Goal: Transaction & Acquisition: Purchase product/service

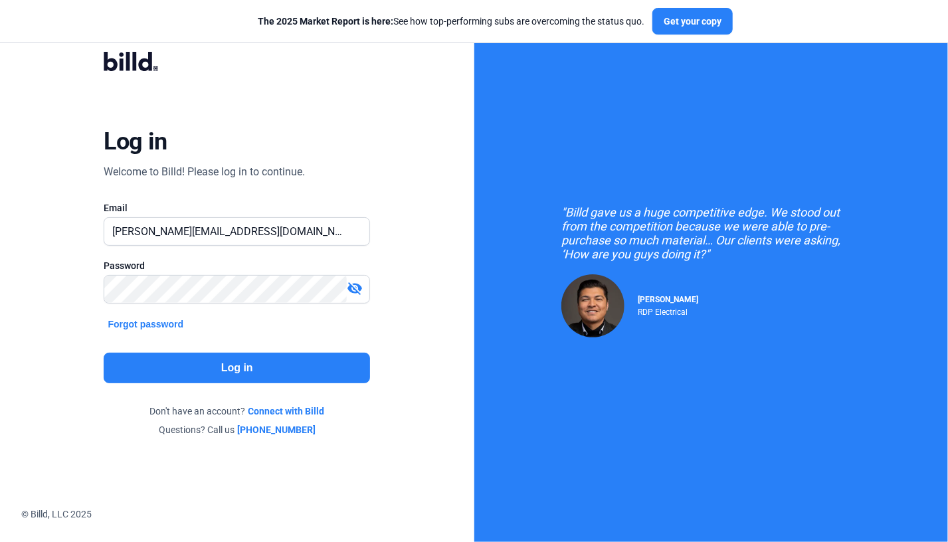
click at [235, 361] on button "Log in" at bounding box center [237, 368] width 266 height 31
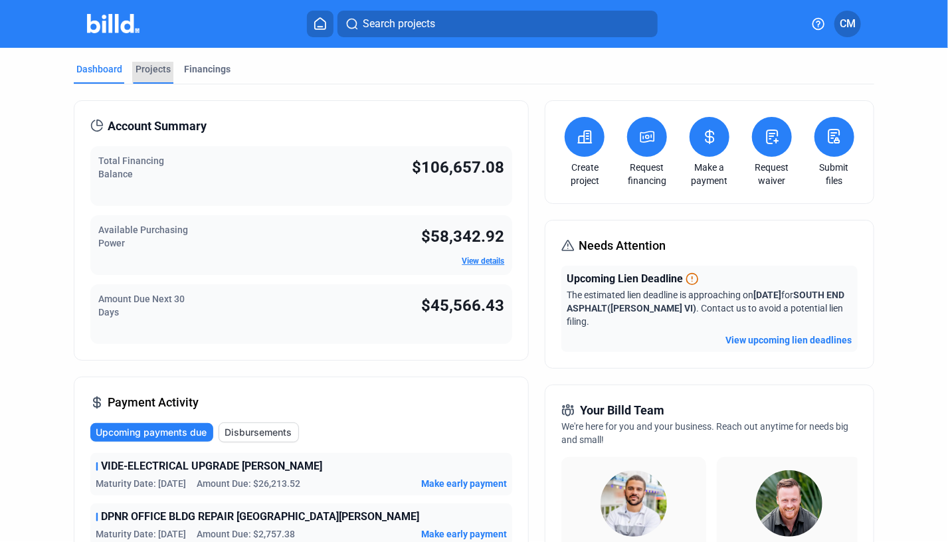
click at [159, 71] on div "Projects" at bounding box center [153, 68] width 35 height 13
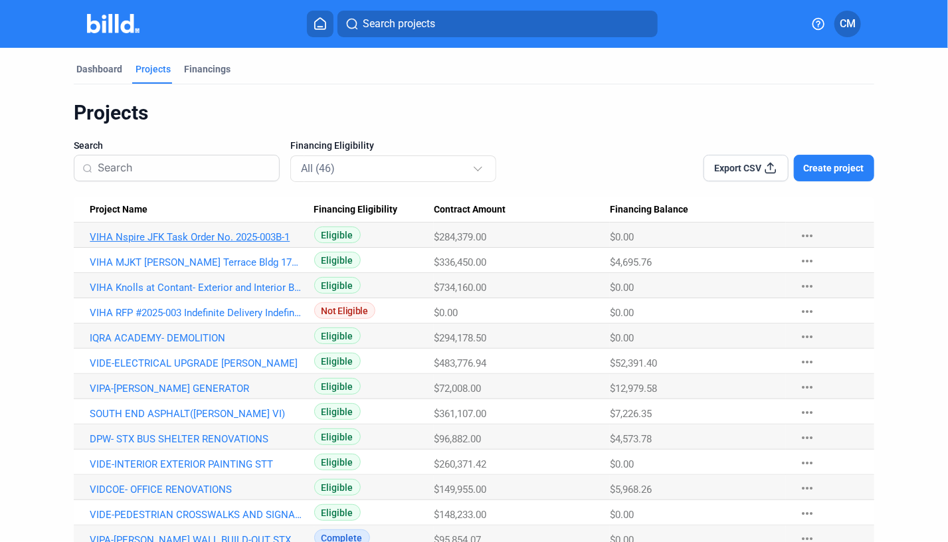
click at [201, 233] on link "VIHA Nspire JFK Task Order No. 2025-003B-1" at bounding box center [196, 237] width 212 height 12
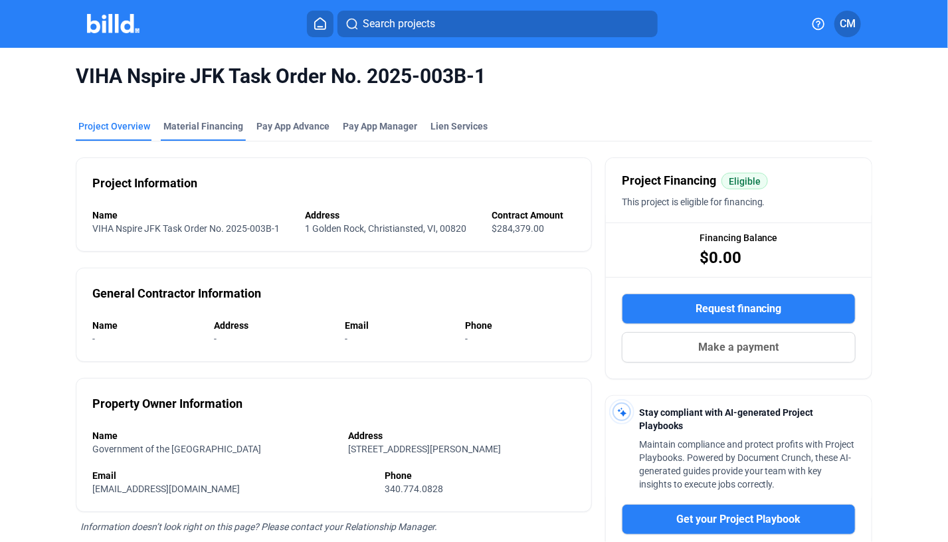
click at [214, 126] on div "Material Financing" at bounding box center [203, 126] width 80 height 13
